Goal: Find specific page/section: Find specific page/section

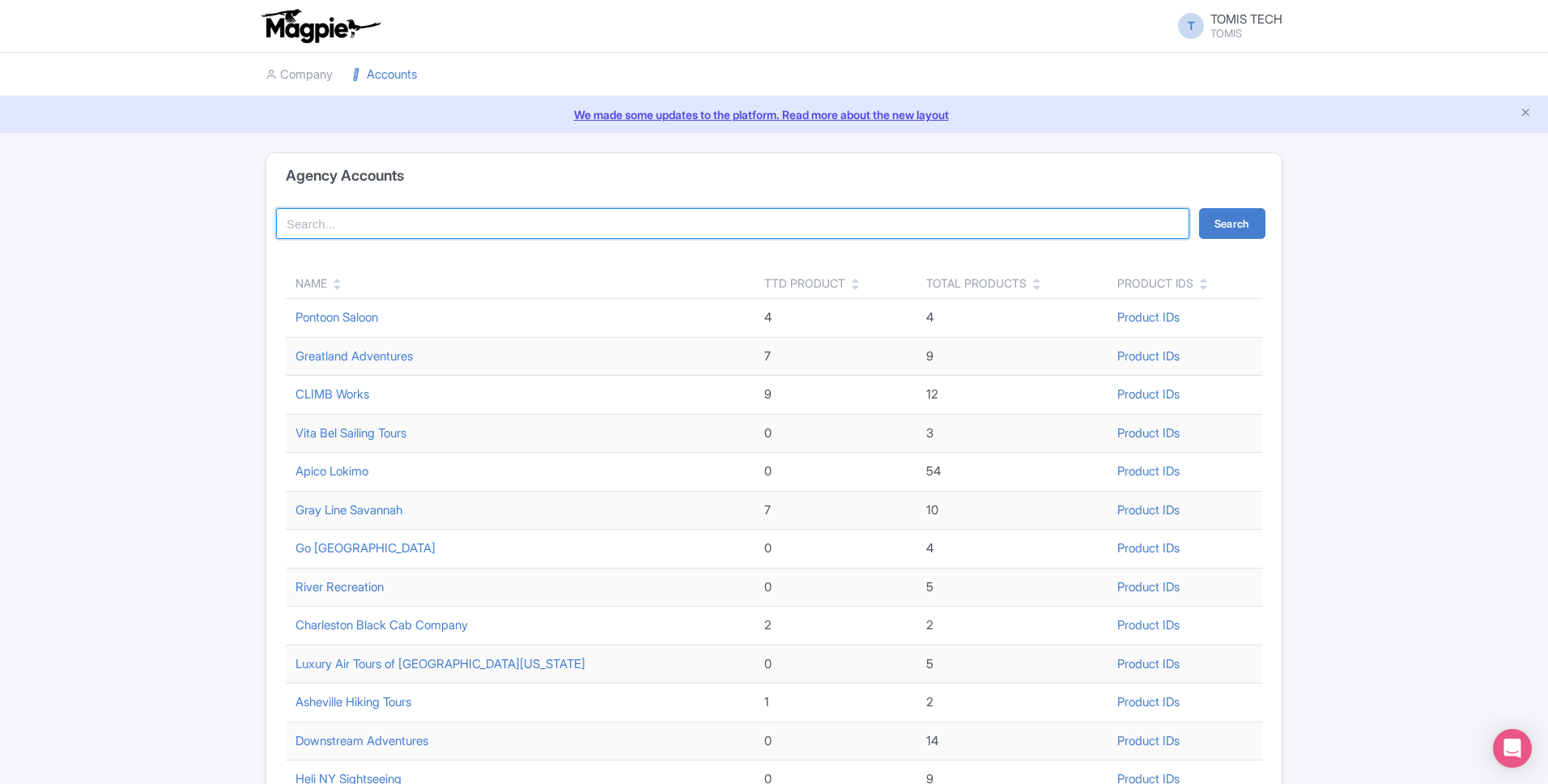
click at [810, 226] on input "search" at bounding box center [732, 224] width 913 height 31
type input "downstream"
click at [1225, 225] on button "Search" at bounding box center [1233, 224] width 66 height 31
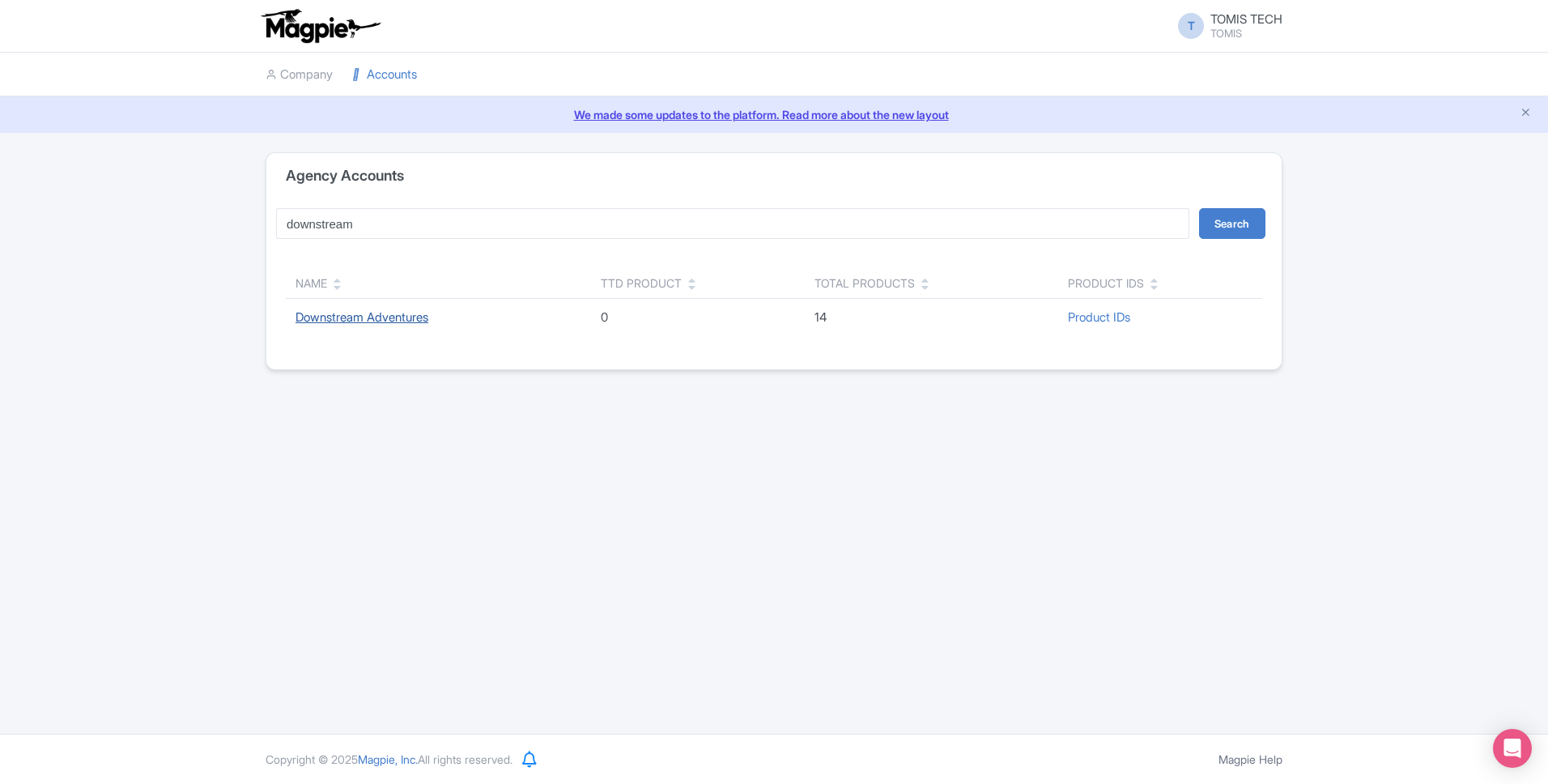
click at [392, 321] on link "Downstream Adventures" at bounding box center [362, 317] width 133 height 16
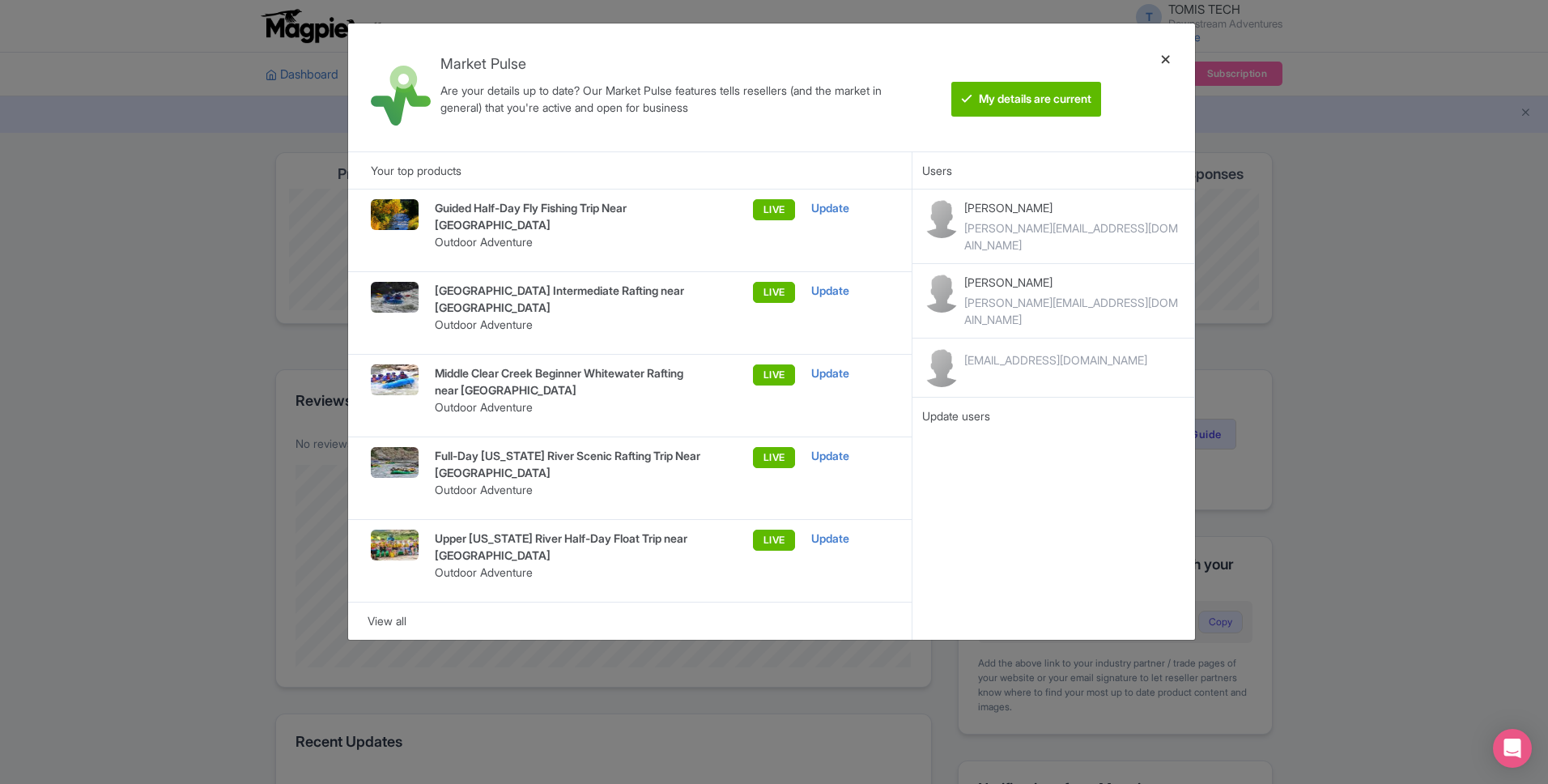
click at [1166, 59] on div at bounding box center [1166, 87] width 39 height 102
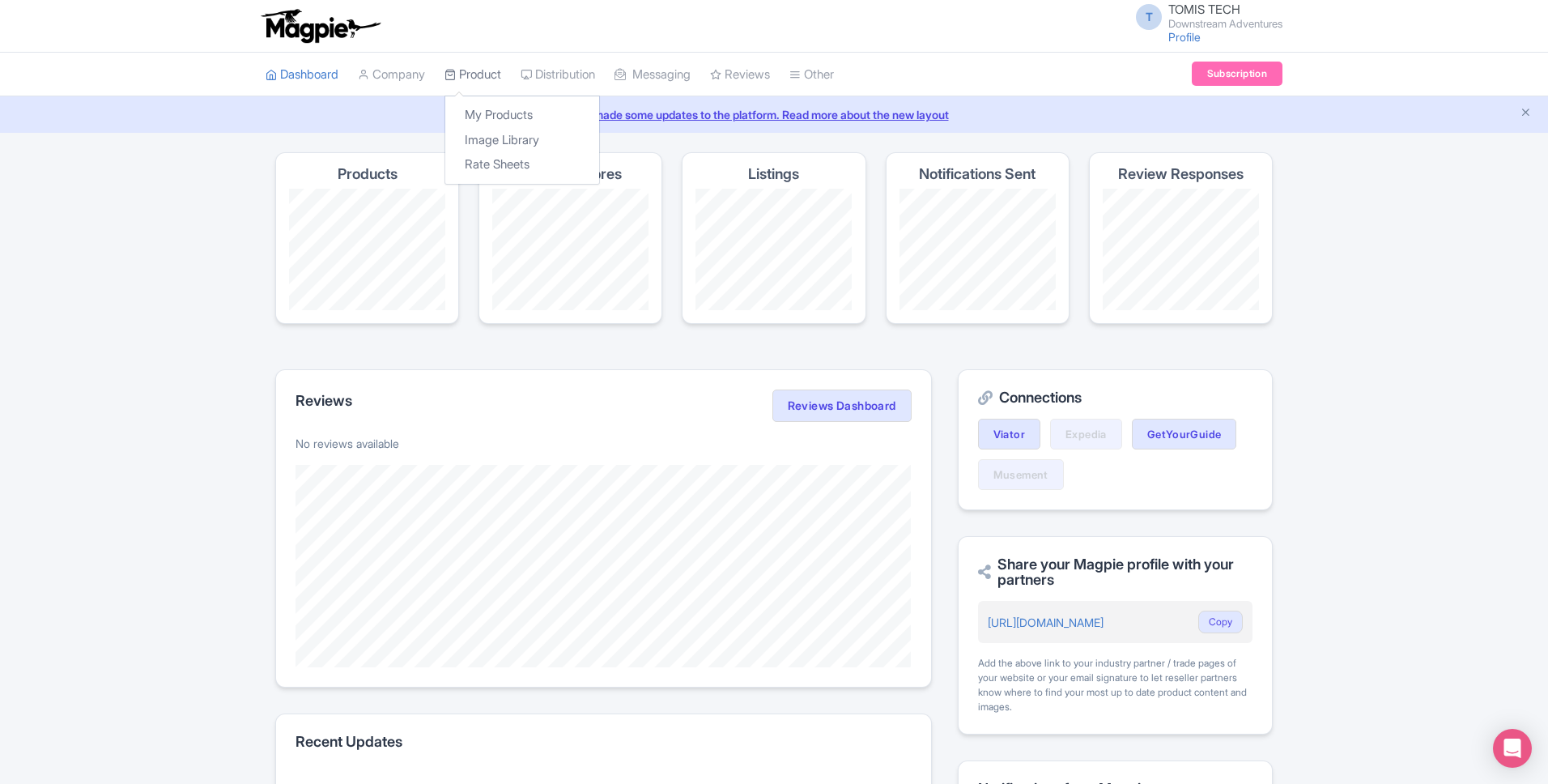
click at [456, 69] on icon at bounding box center [450, 74] width 12 height 12
